Goal: Navigation & Orientation: Find specific page/section

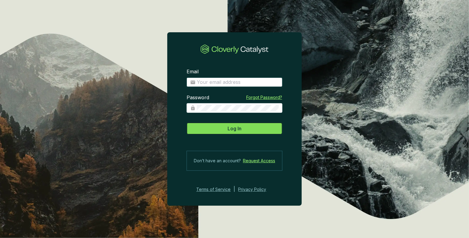
type input "[PERSON_NAME][EMAIL_ADDRESS][DOMAIN_NAME]"
click at [239, 130] on span "Log In" at bounding box center [234, 128] width 14 height 7
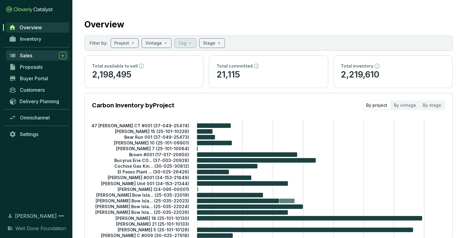
click at [35, 54] on div "Sales" at bounding box center [43, 55] width 46 height 7
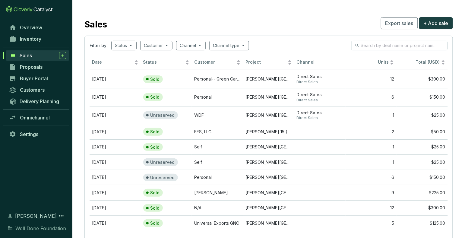
click at [28, 55] on span "Sales" at bounding box center [26, 55] width 12 height 6
